Goal: Task Accomplishment & Management: Manage account settings

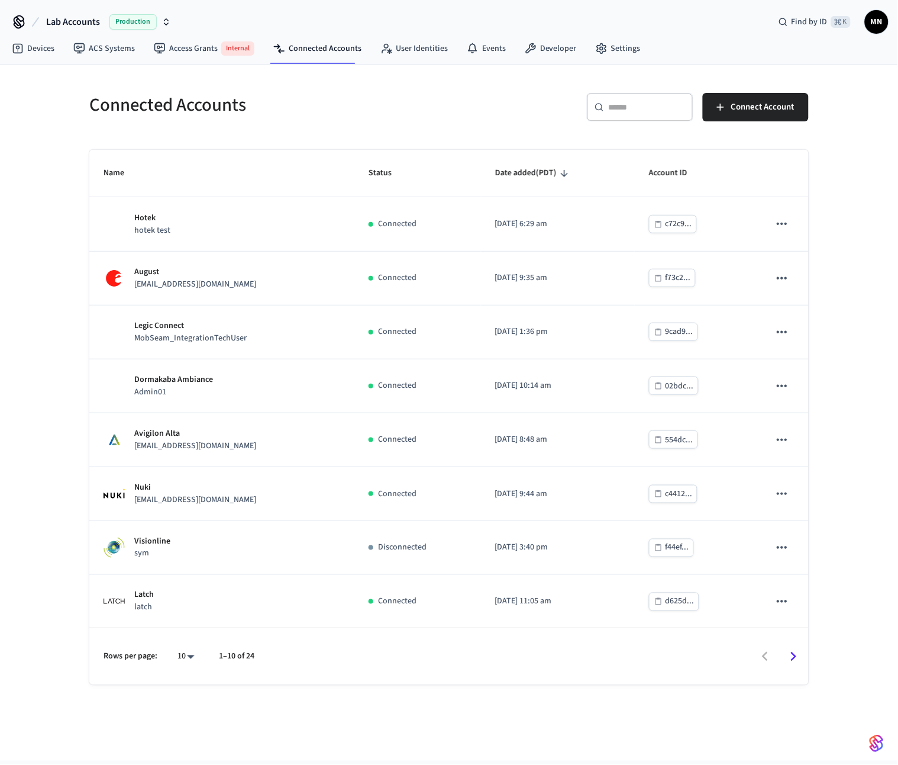
click at [855, 326] on div "Connected Accounts ​ ​ Connect Account Name Status Date added (PDT) Account ID …" at bounding box center [449, 413] width 898 height 696
click at [834, 641] on div "Connected Accounts ​ ​ Connect Account Name Status Date added (PDT) Account ID …" at bounding box center [449, 413] width 898 height 696
drag, startPoint x: 716, startPoint y: 35, endPoint x: 626, endPoint y: 57, distance: 92.6
click at [716, 35] on div "Devices ACS Systems Access Grants Internal Connected Accounts User Identities E…" at bounding box center [449, 49] width 898 height 30
click at [542, 89] on div "​ ​ Connect Account" at bounding box center [625, 105] width 367 height 52
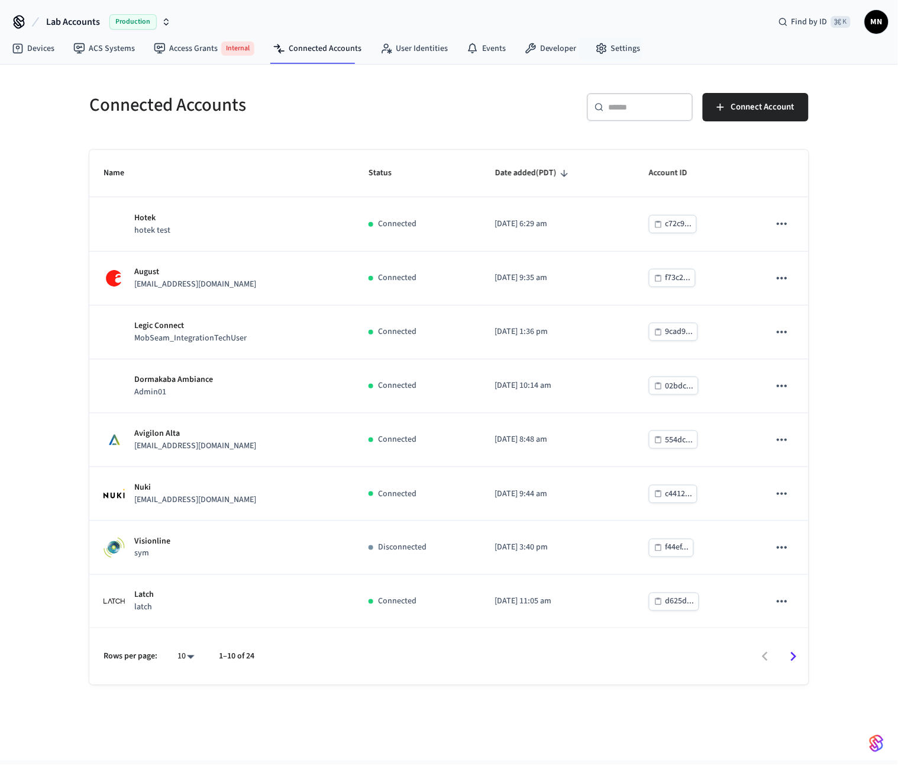
click at [680, 18] on div "Lab Accounts Production Find by ID ⌘ K MN" at bounding box center [449, 17] width 898 height 34
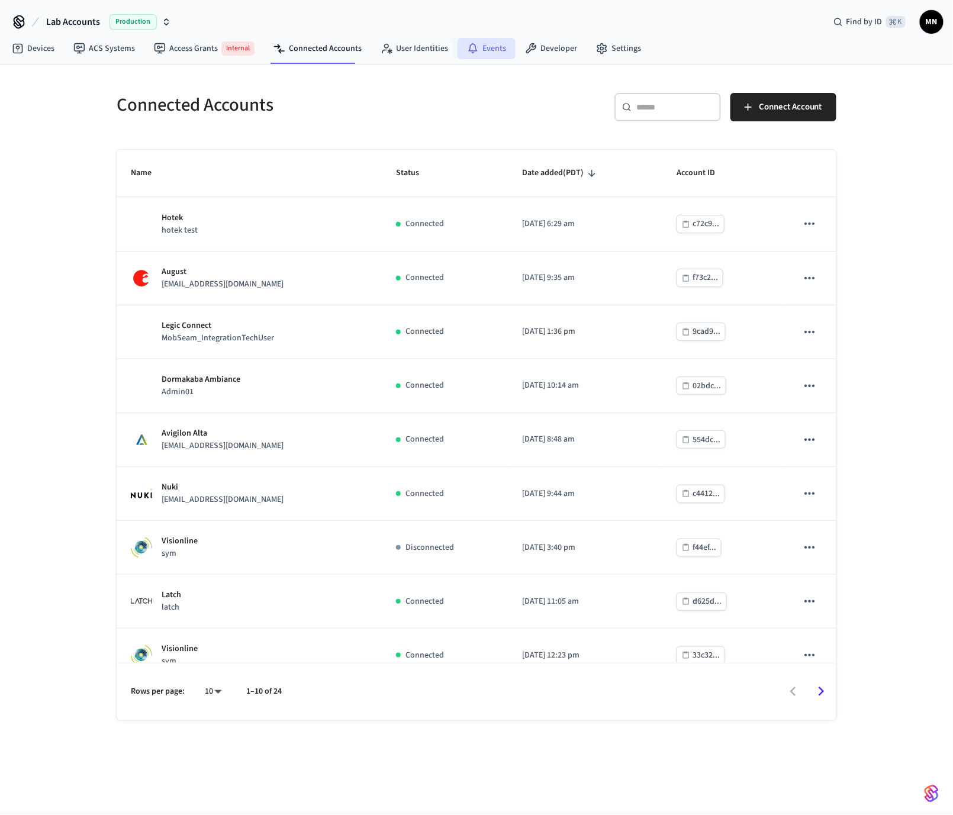
click at [478, 53] on link "Events" at bounding box center [487, 48] width 58 height 21
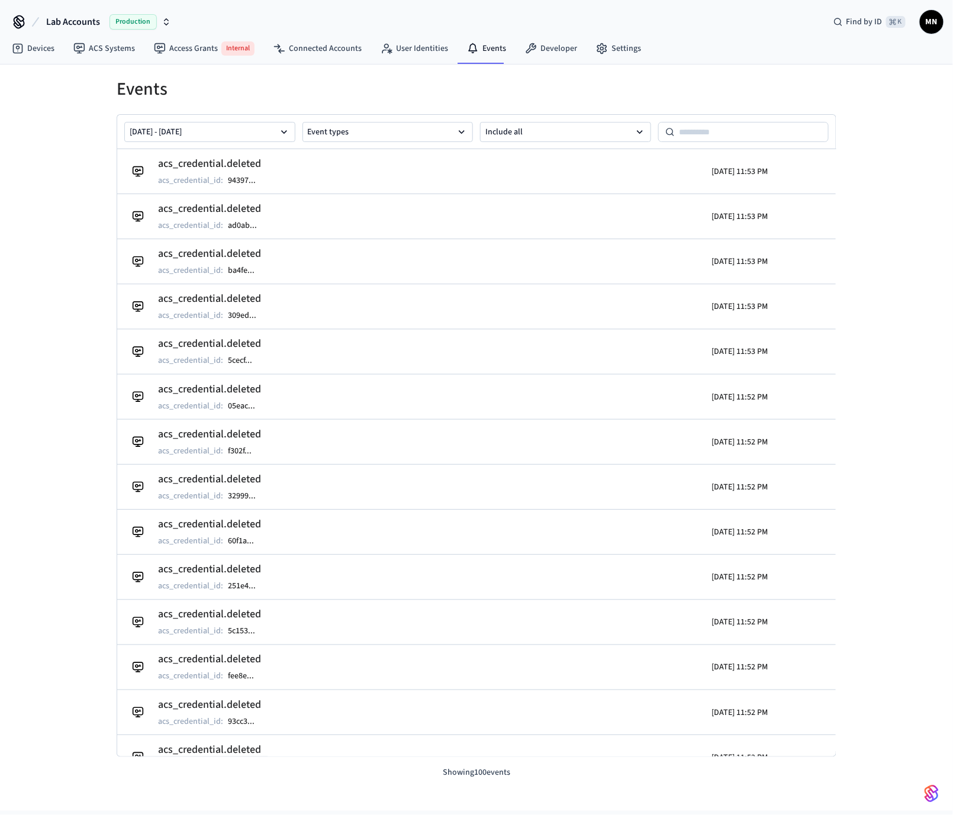
click at [310, 7] on div "Lab Accounts Production Find by ID ⌘ K MN" at bounding box center [476, 17] width 953 height 34
click at [78, 94] on div "Events Aug 07 2025 - Aug 14 2025 Event types Include all acs_credential.deleted…" at bounding box center [476, 438] width 953 height 746
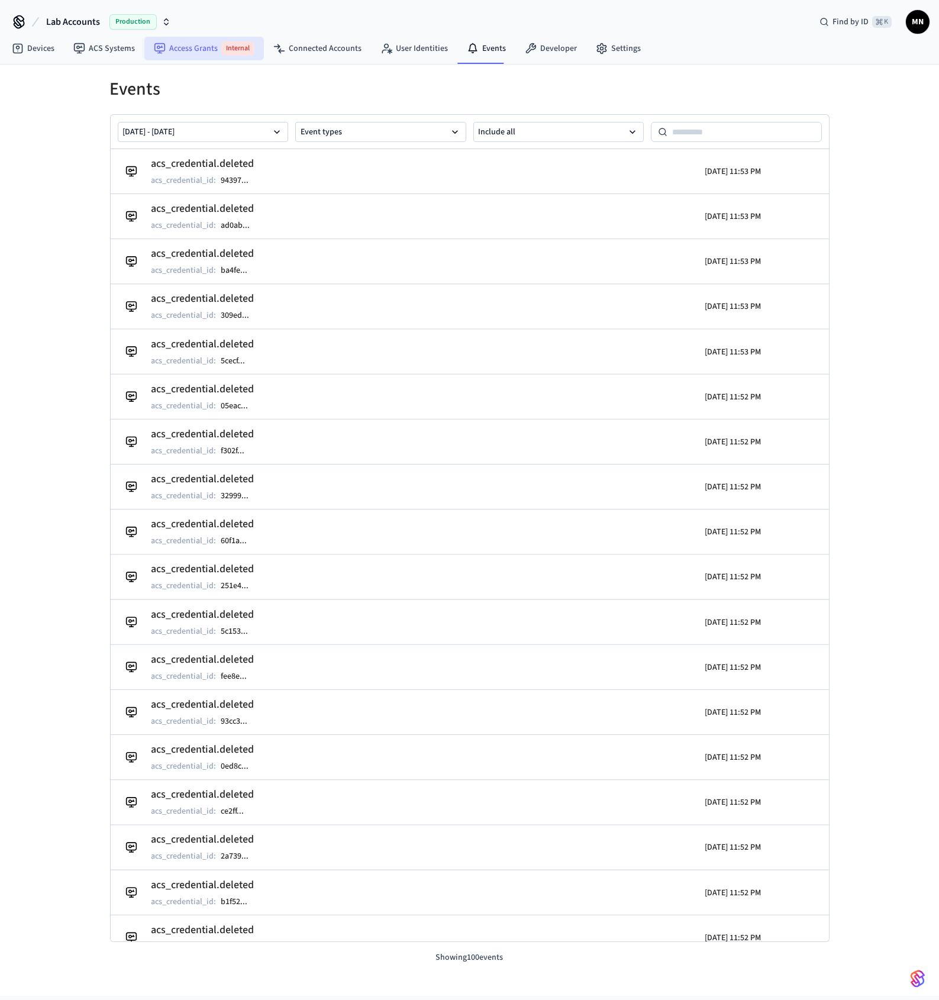
click at [192, 46] on link "Access Grants Internal" at bounding box center [204, 49] width 120 height 24
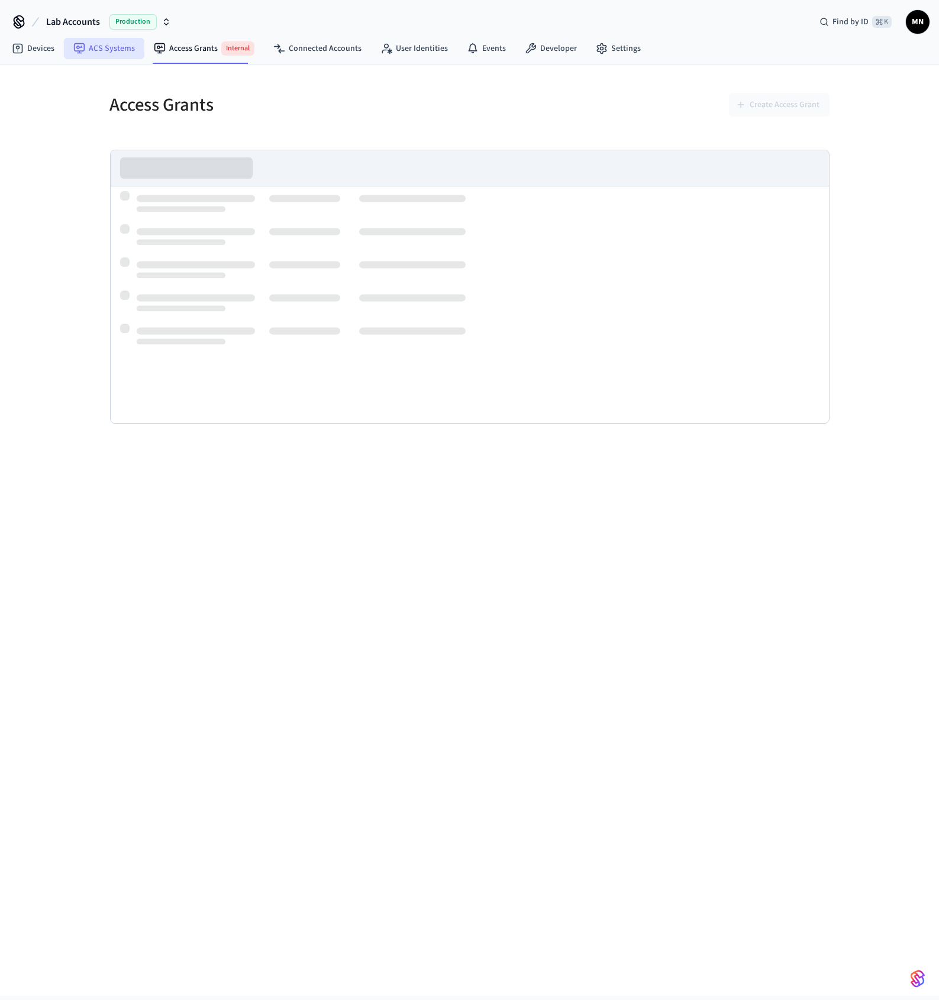
click at [117, 52] on link "ACS Systems" at bounding box center [104, 48] width 80 height 21
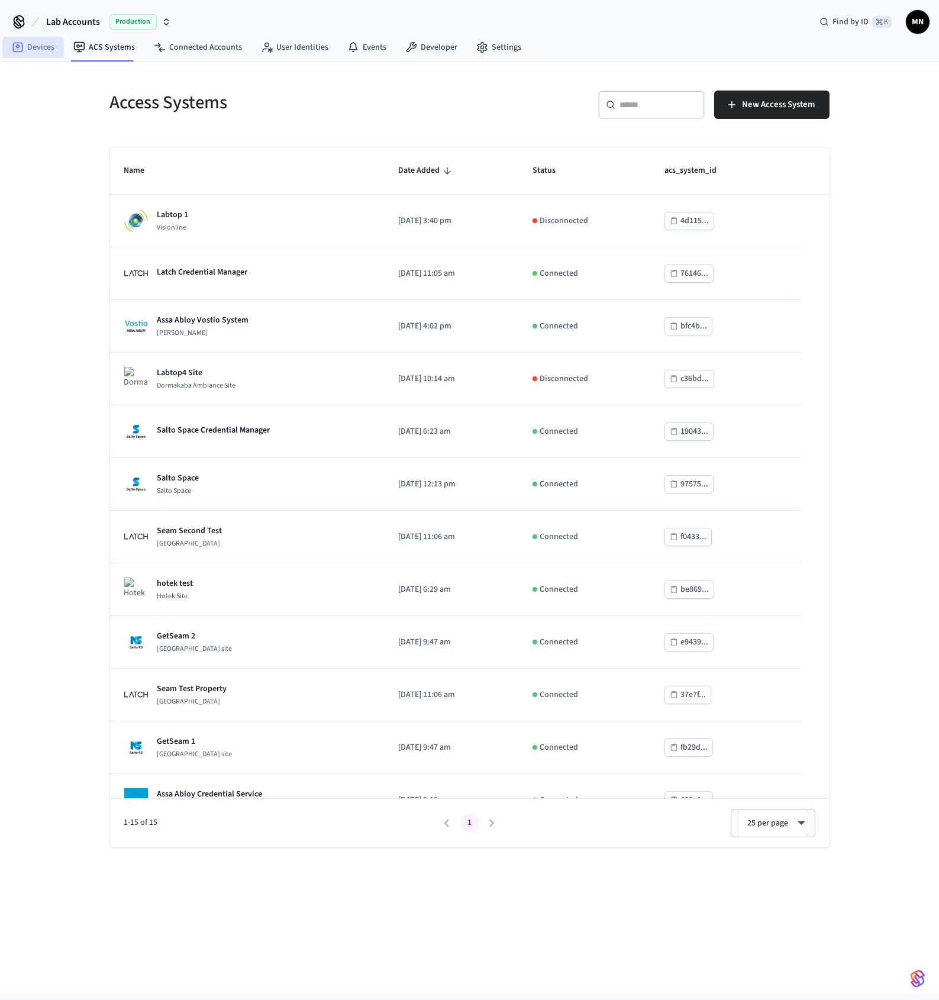
click at [34, 53] on link "Devices" at bounding box center [33, 47] width 62 height 21
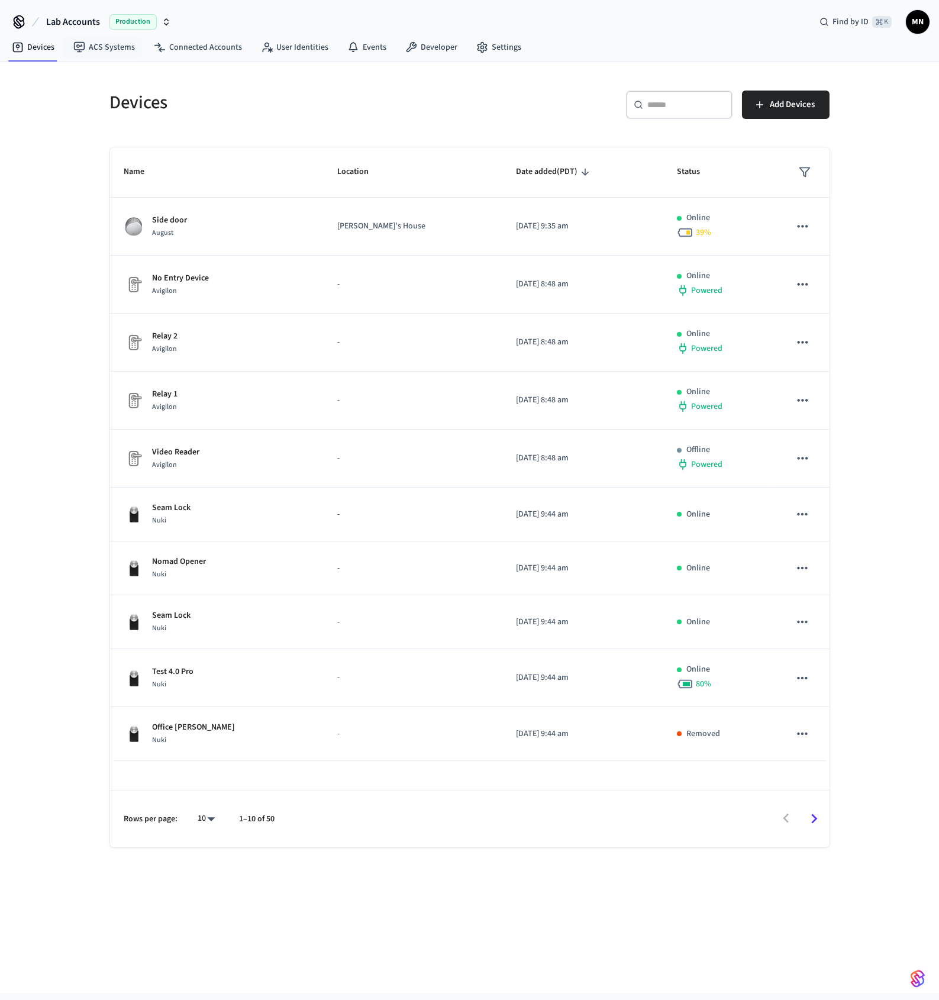
click at [57, 18] on span "Lab Accounts" at bounding box center [73, 22] width 54 height 14
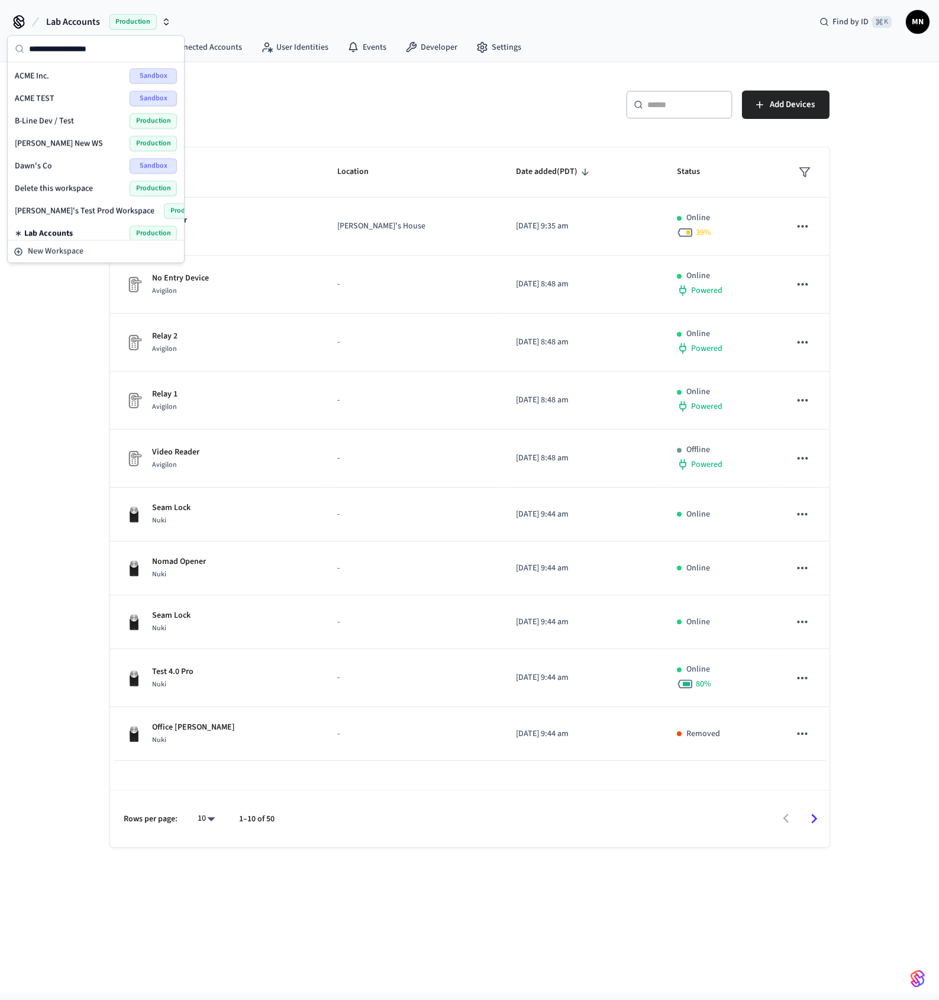
click at [65, 165] on div "Dawn's Co Sandbox" at bounding box center [96, 166] width 162 height 15
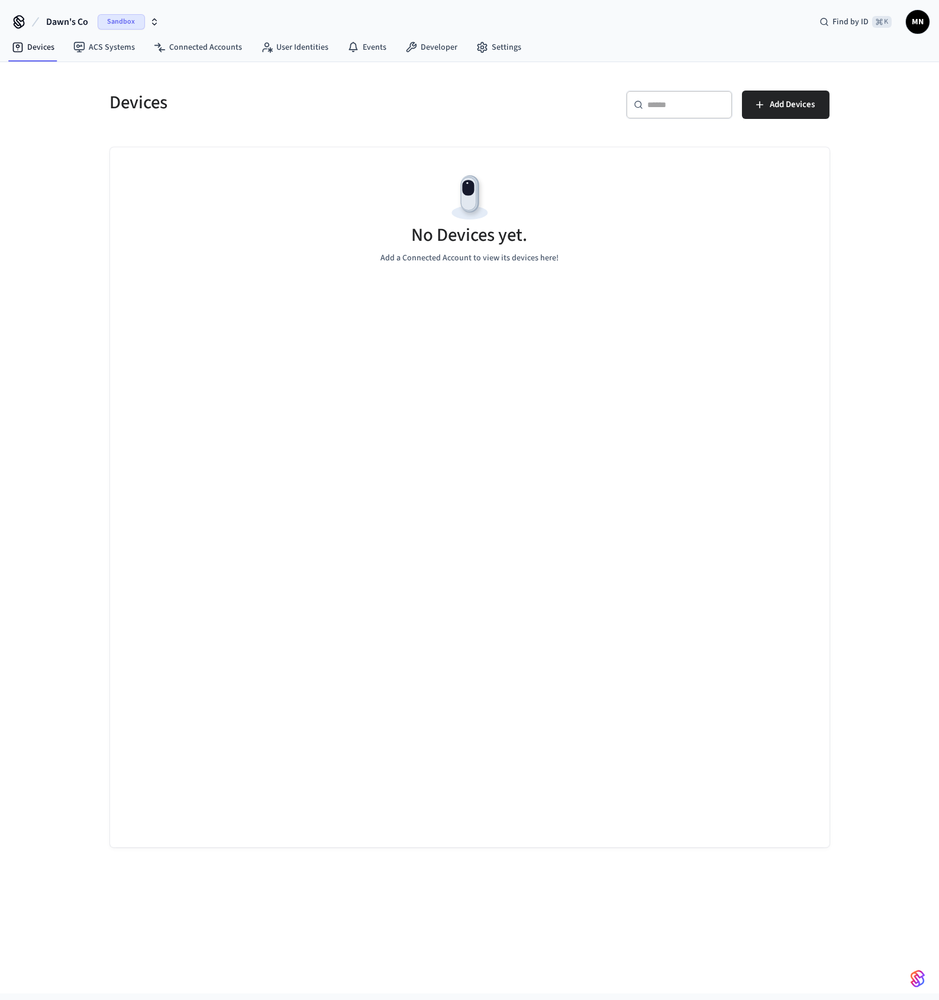
click at [65, 22] on span "Dawn's Co" at bounding box center [67, 22] width 42 height 14
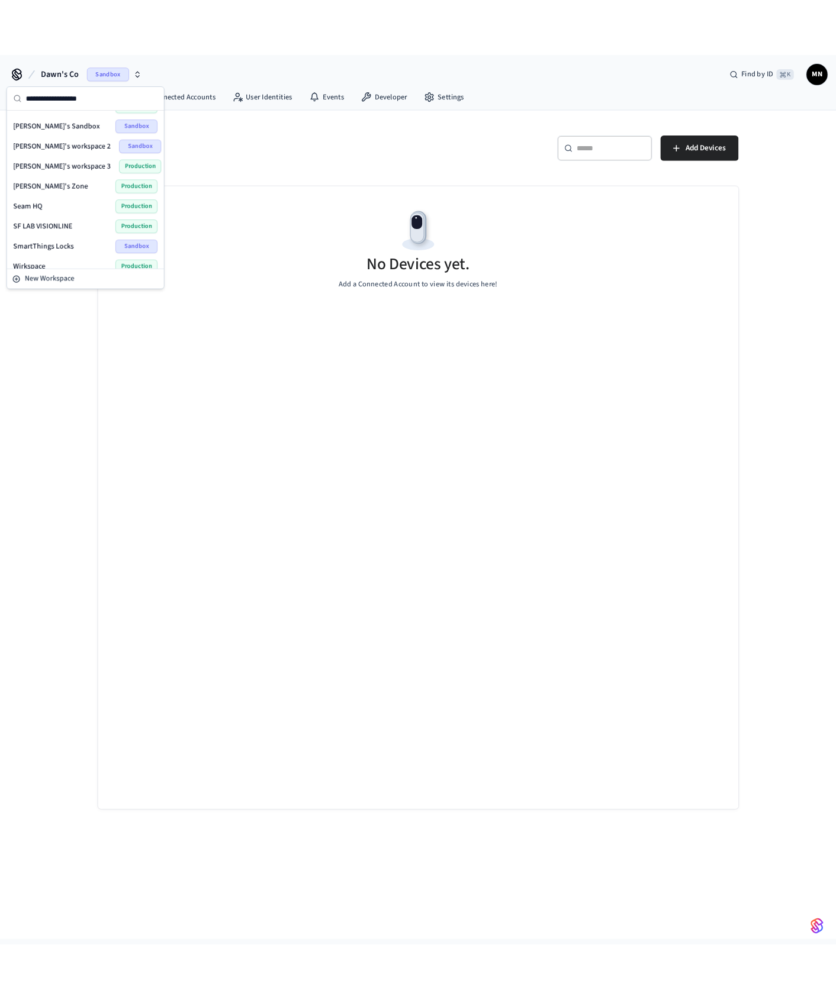
scroll to position [179, 0]
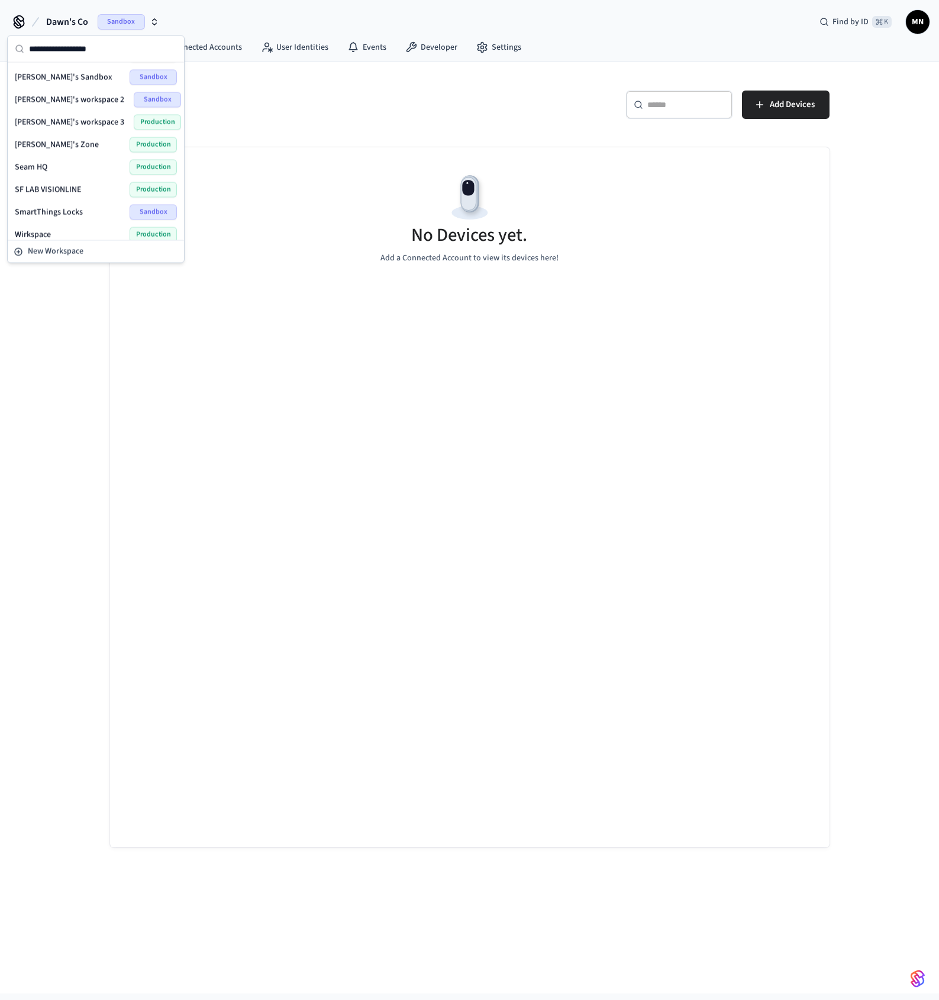
click at [74, 190] on span "SF LAB VISIONLINE" at bounding box center [48, 190] width 66 height 12
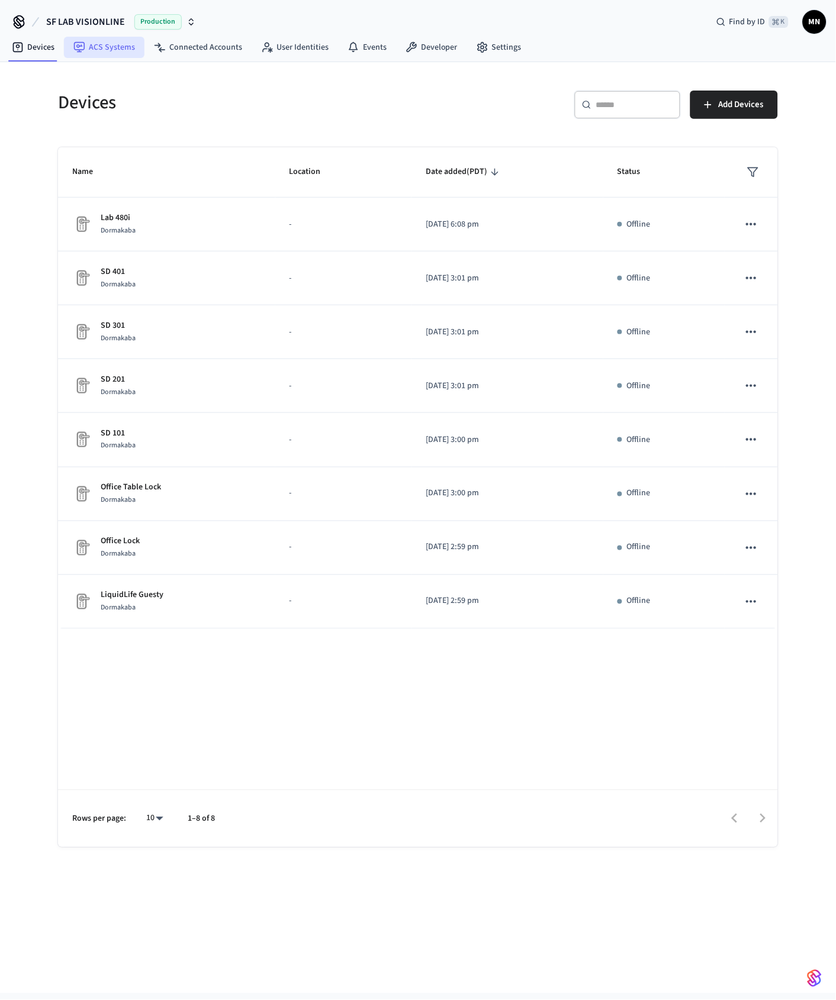
click at [105, 48] on link "ACS Systems" at bounding box center [104, 47] width 80 height 21
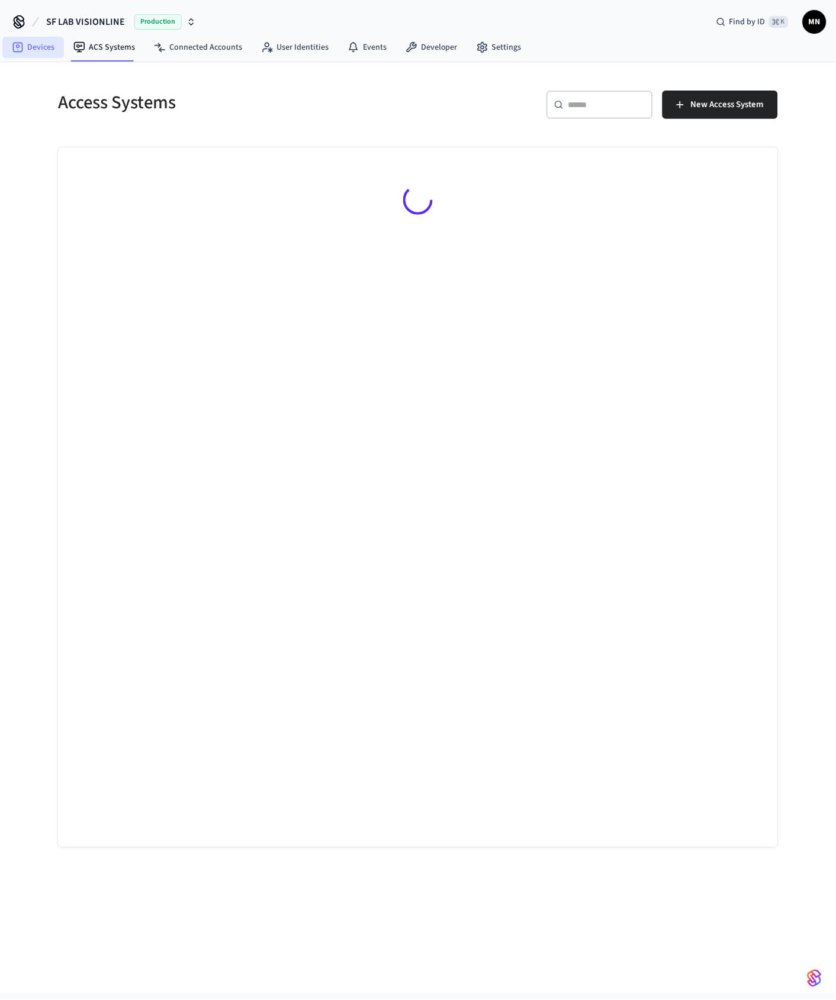
click at [44, 49] on link "Devices" at bounding box center [33, 47] width 62 height 21
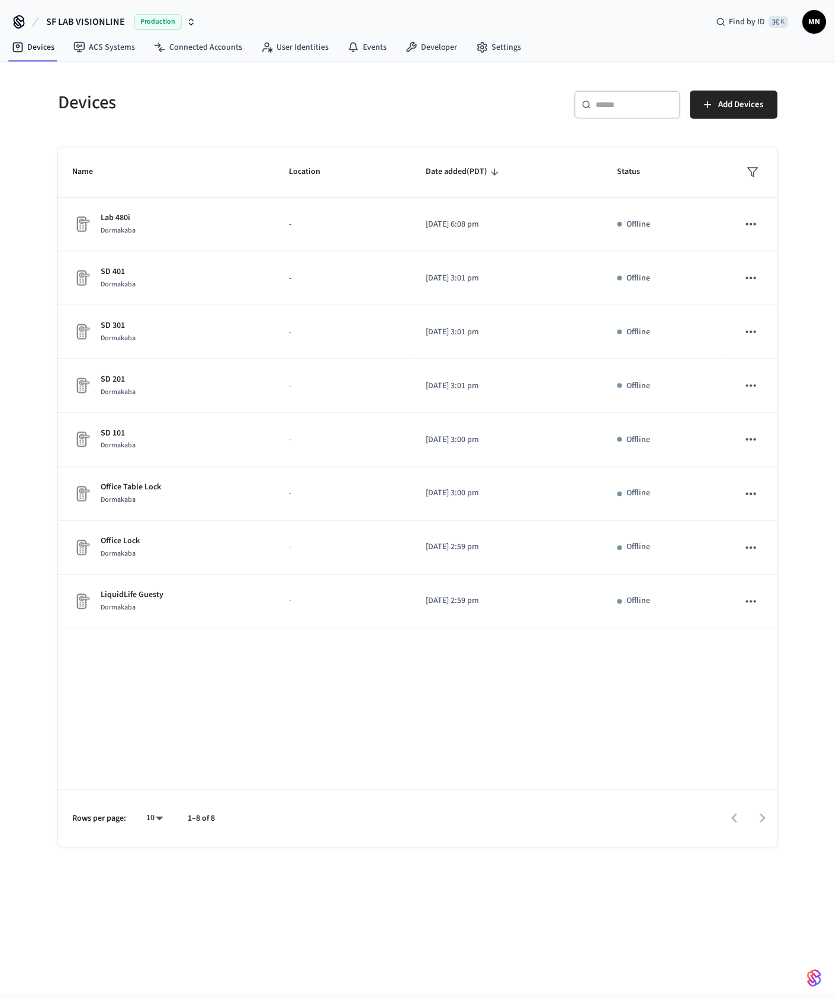
click at [75, 19] on span "SF LAB VISIONLINE" at bounding box center [85, 22] width 79 height 14
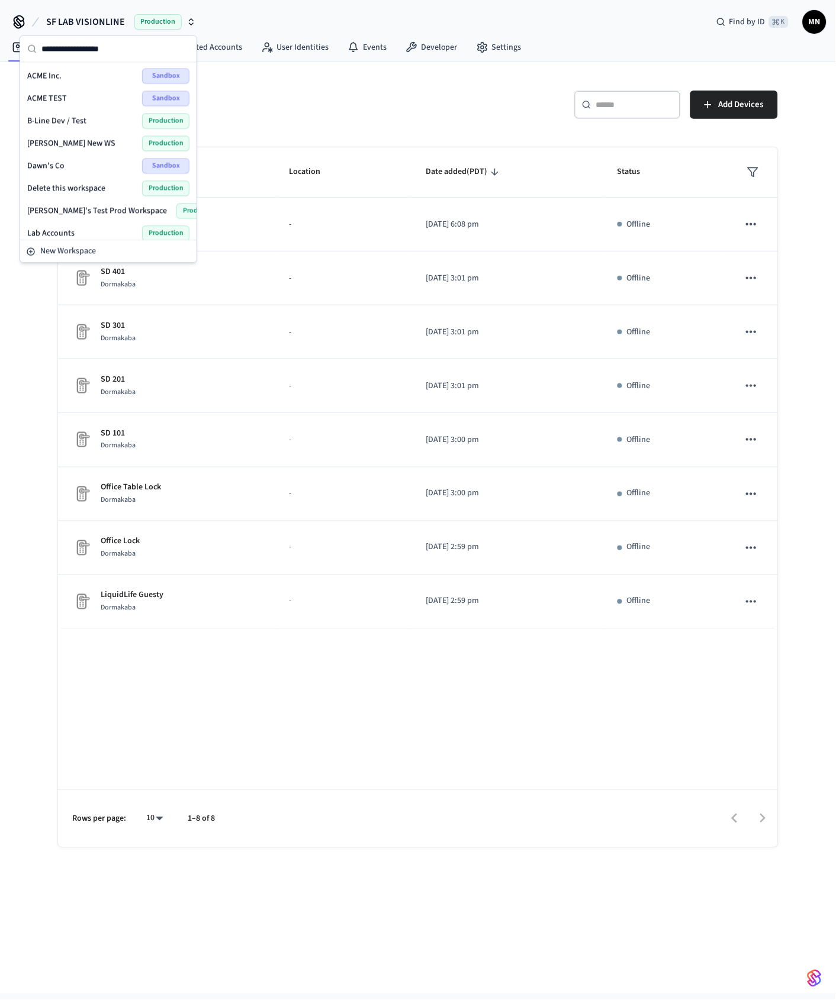
click at [75, 98] on div "ACME TEST Sandbox" at bounding box center [108, 98] width 162 height 15
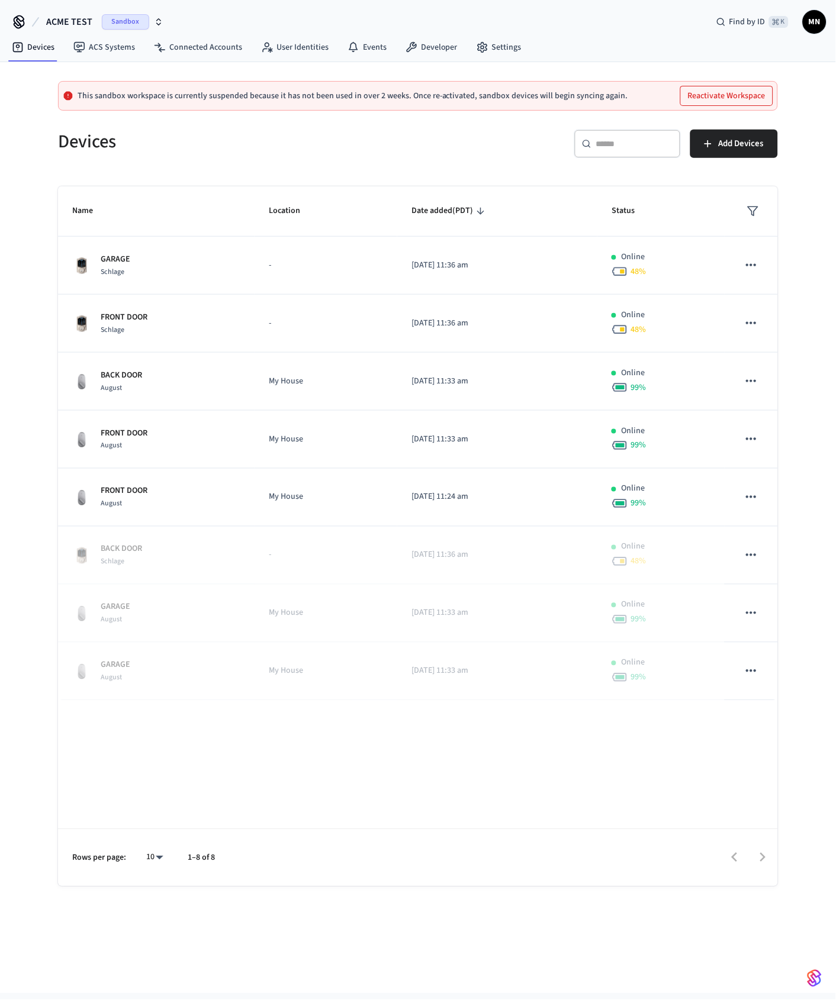
click at [109, 17] on span "Sandbox" at bounding box center [125, 21] width 47 height 15
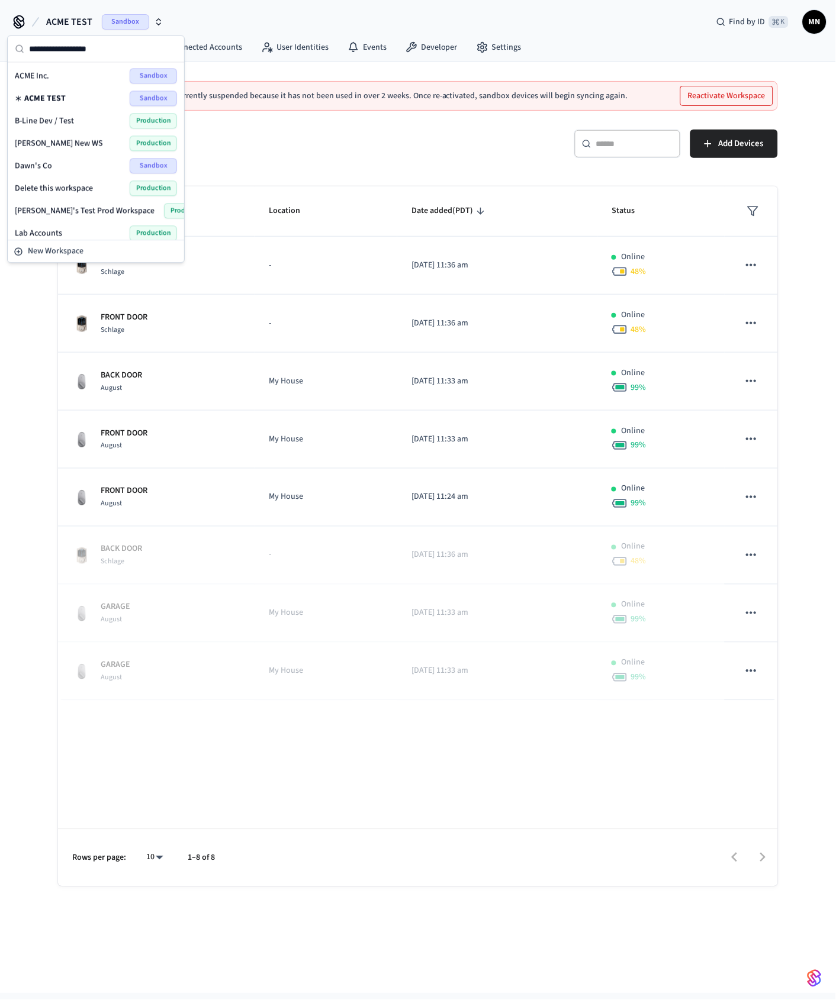
click at [65, 76] on div "ACME Inc. Sandbox" at bounding box center [96, 76] width 162 height 15
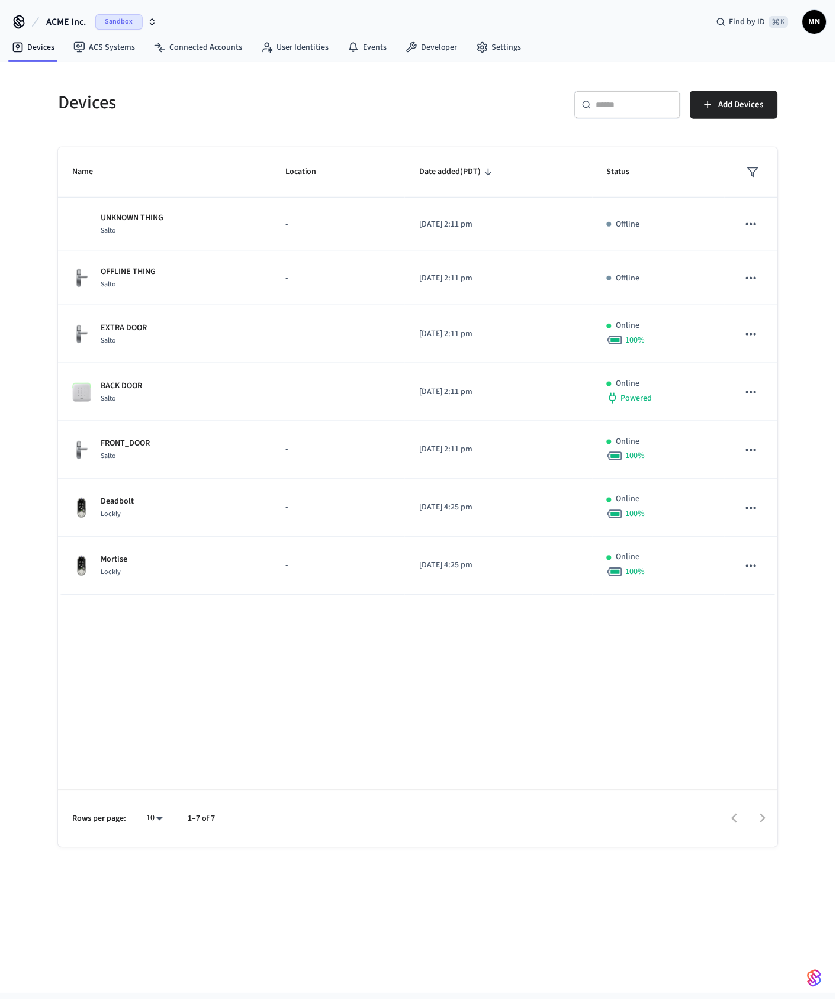
click at [502, 757] on div "Name Location Date added (PDT) Status UNKNOWN THING Salto - [DATE] 2:11 pm Offl…" at bounding box center [418, 497] width 720 height 700
click at [475, 791] on div "Rows per page: 10 ** 1–7 of 7" at bounding box center [418, 818] width 720 height 57
click at [719, 98] on span "Add Devices" at bounding box center [741, 104] width 45 height 15
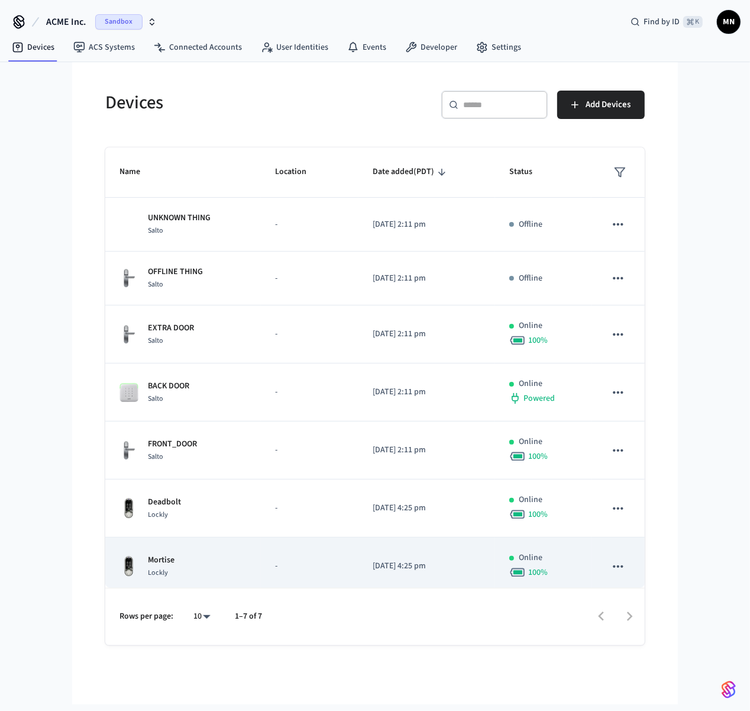
scroll to position [14, 0]
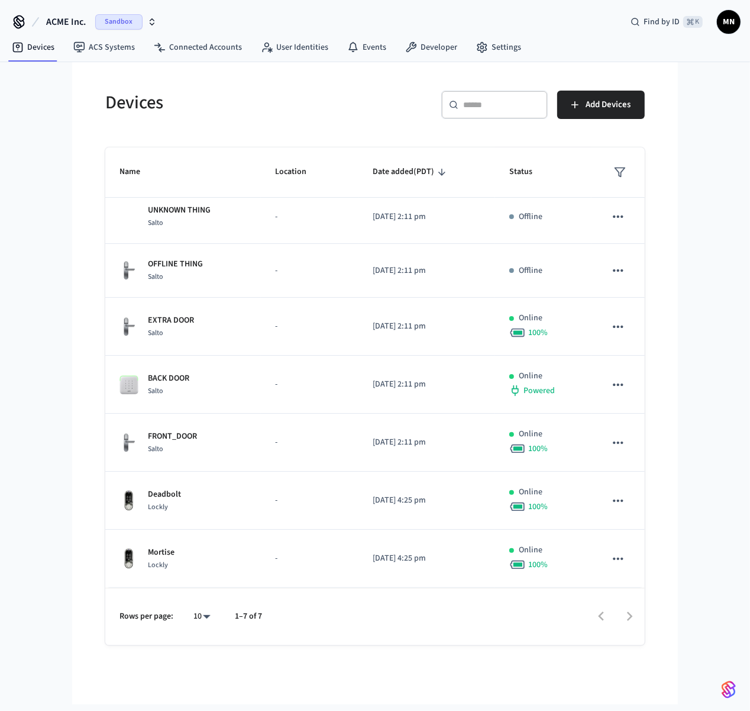
click at [314, 8] on div "ACME Inc. Sandbox Find by ID ⌘ K MN" at bounding box center [375, 17] width 750 height 34
click at [40, 233] on div "ACME Inc. Sandbox Find by ID ⌘ K MN Devices ACS Systems Connected Accounts User…" at bounding box center [375, 352] width 750 height 704
